Goal: Task Accomplishment & Management: Use online tool/utility

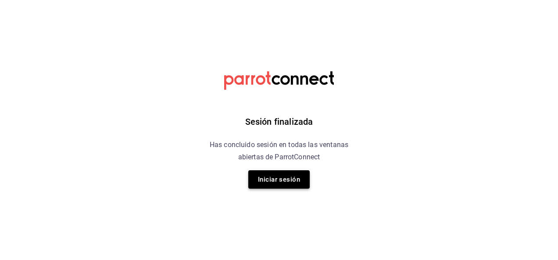
click at [267, 181] on button "Iniciar sesión" at bounding box center [278, 180] width 61 height 18
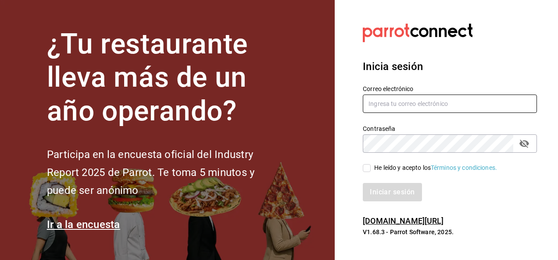
type input "[EMAIL_ADDRESS][DOMAIN_NAME]"
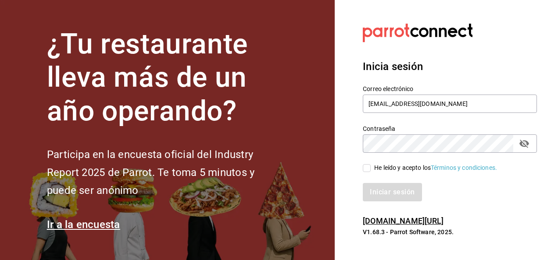
click at [368, 169] on input "He leído y acepto los Términos y condiciones." at bounding box center [367, 168] width 8 height 8
checkbox input "true"
click at [398, 199] on button "Iniciar sesión" at bounding box center [393, 192] width 60 height 18
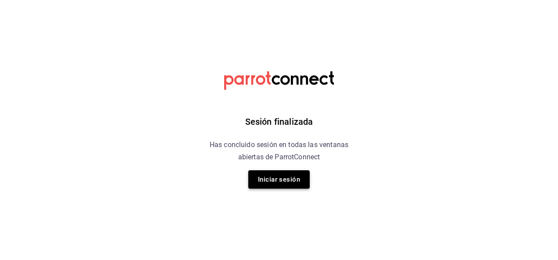
click at [296, 178] on button "Iniciar sesión" at bounding box center [278, 180] width 61 height 18
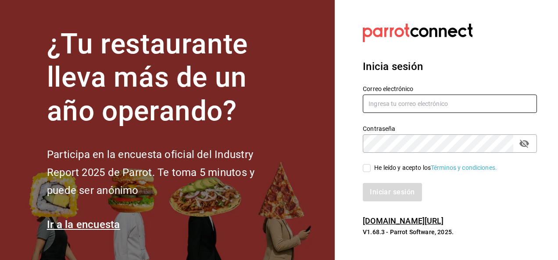
type input "[EMAIL_ADDRESS][DOMAIN_NAME]"
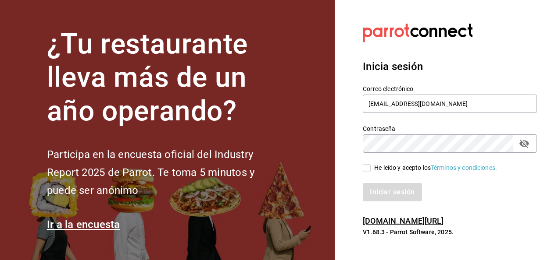
click at [368, 170] on input "He leído y acepto los Términos y condiciones." at bounding box center [367, 168] width 8 height 8
checkbox input "true"
click at [388, 193] on button "Iniciar sesión" at bounding box center [393, 192] width 60 height 18
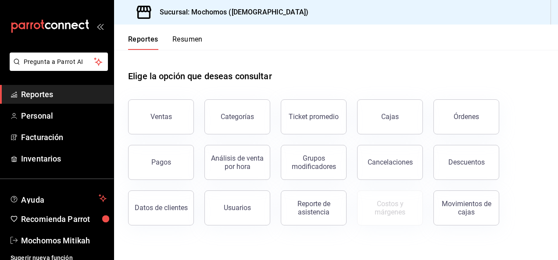
click at [61, 96] on span "Reportes" at bounding box center [63, 95] width 85 height 12
click at [150, 116] on button "Ventas" at bounding box center [161, 117] width 66 height 35
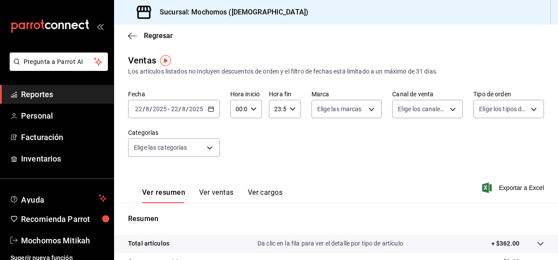
click at [209, 107] on \(Stroke\) "button" at bounding box center [210, 109] width 5 height 5
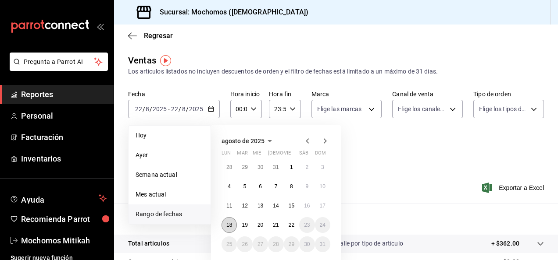
click at [227, 228] on abbr "18" at bounding box center [229, 225] width 6 height 6
click at [298, 224] on button "22" at bounding box center [291, 225] width 15 height 16
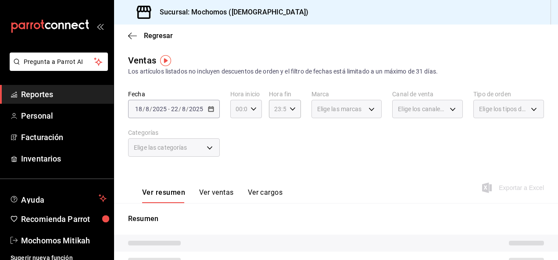
click at [253, 110] on icon "button" at bounding box center [253, 109] width 6 height 6
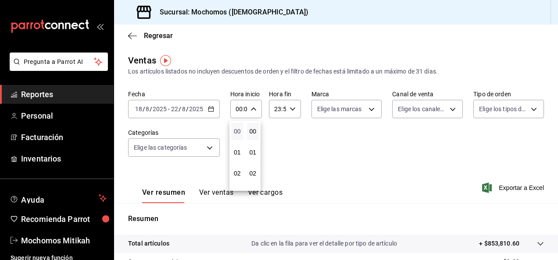
click at [238, 130] on span "00" at bounding box center [237, 131] width 2 height 7
click at [238, 130] on span "05" at bounding box center [237, 131] width 2 height 7
type input "05:00"
click at [289, 109] on div at bounding box center [279, 130] width 558 height 260
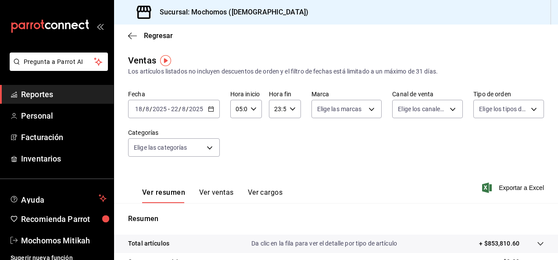
click at [289, 109] on icon "button" at bounding box center [292, 109] width 6 height 6
click at [271, 137] on button "21" at bounding box center [275, 139] width 12 height 18
type input "21:59"
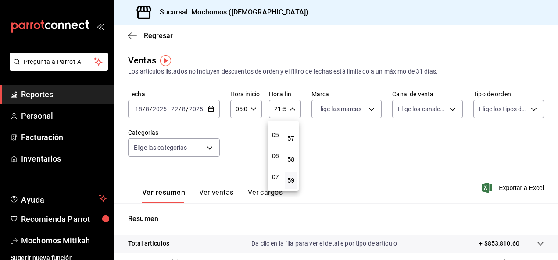
click at [271, 137] on button "05" at bounding box center [275, 135] width 12 height 18
click at [294, 136] on button "57" at bounding box center [291, 139] width 12 height 18
type input "05:57"
click at [294, 136] on button "00" at bounding box center [291, 132] width 12 height 18
type input "05:00"
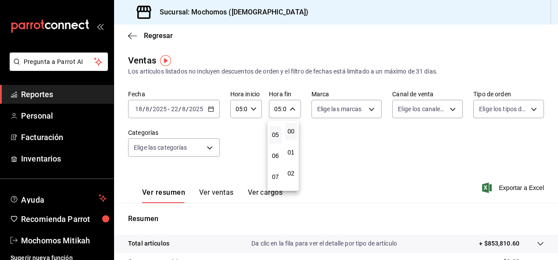
click at [340, 137] on div at bounding box center [279, 130] width 558 height 260
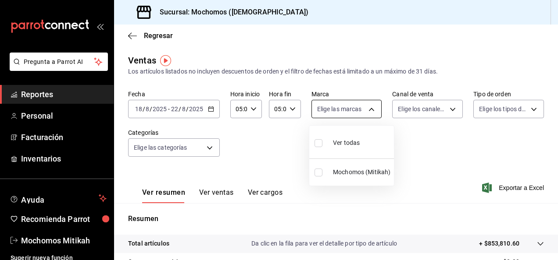
click at [366, 114] on body "Pregunta a Parrot AI Reportes Personal Facturación Inventarios Ayuda Recomienda…" at bounding box center [279, 130] width 558 height 260
click at [315, 177] on li "Mochomos (Mitikah)" at bounding box center [351, 173] width 85 height 20
type input "d0e5f648-281b-433d-bf08-9501e0541b8c"
checkbox input "true"
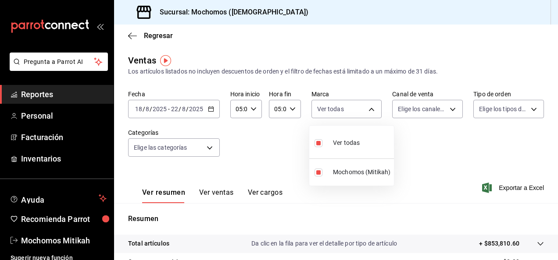
click at [419, 171] on div at bounding box center [279, 130] width 558 height 260
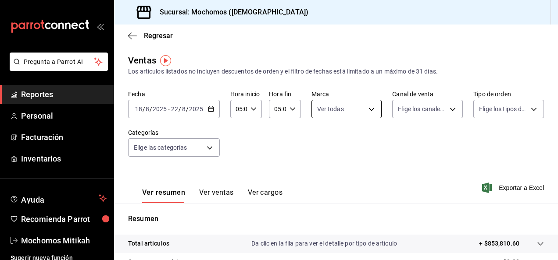
click at [368, 108] on body "Pregunta a Parrot AI Reportes Personal Facturación Inventarios Ayuda Recomienda…" at bounding box center [279, 130] width 558 height 260
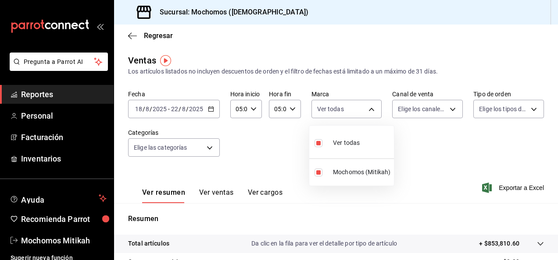
click at [430, 138] on div at bounding box center [279, 130] width 558 height 260
click at [498, 188] on span "Exportar a Excel" at bounding box center [514, 188] width 60 height 11
